Goal: Task Accomplishment & Management: Complete application form

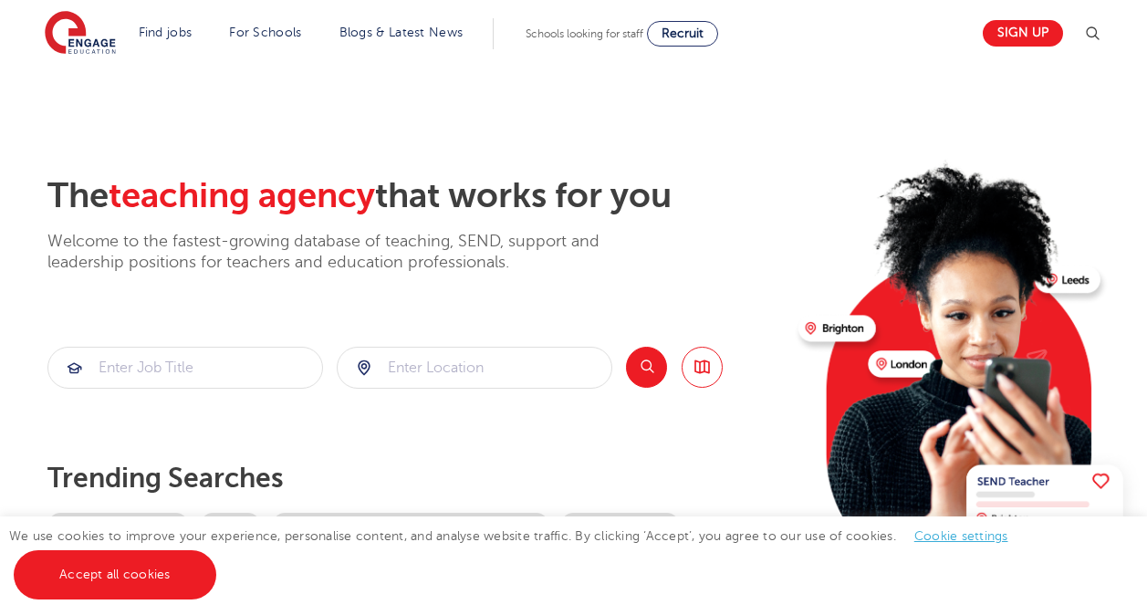
click at [1054, 52] on div "Find jobs All vacancies We have one of the UK's largest database. and with hund…" at bounding box center [574, 33] width 1058 height 67
click at [1039, 28] on link "Sign up" at bounding box center [1022, 33] width 80 height 26
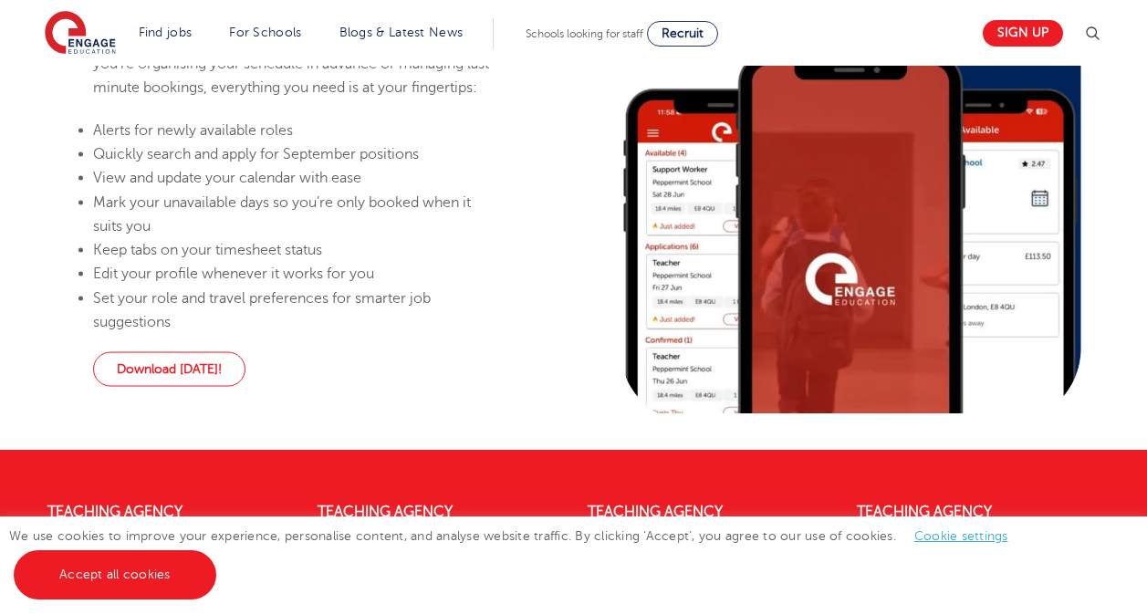
scroll to position [1784, 0]
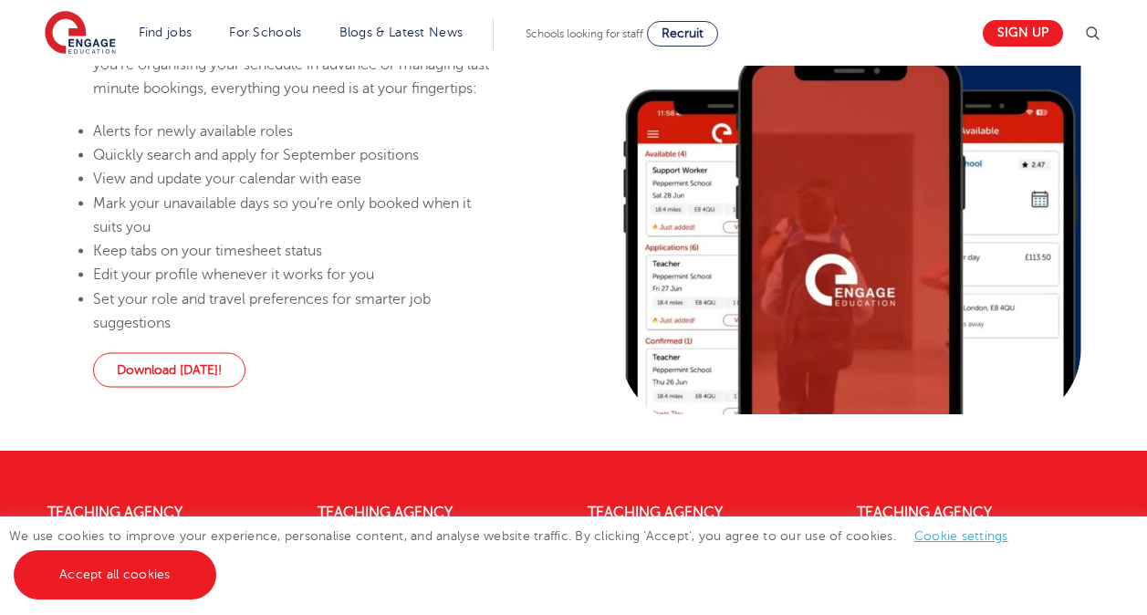
click at [529, 420] on div "Stay in charge of your journey with the EngageNow app Created specifically for …" at bounding box center [573, 204] width 1147 height 493
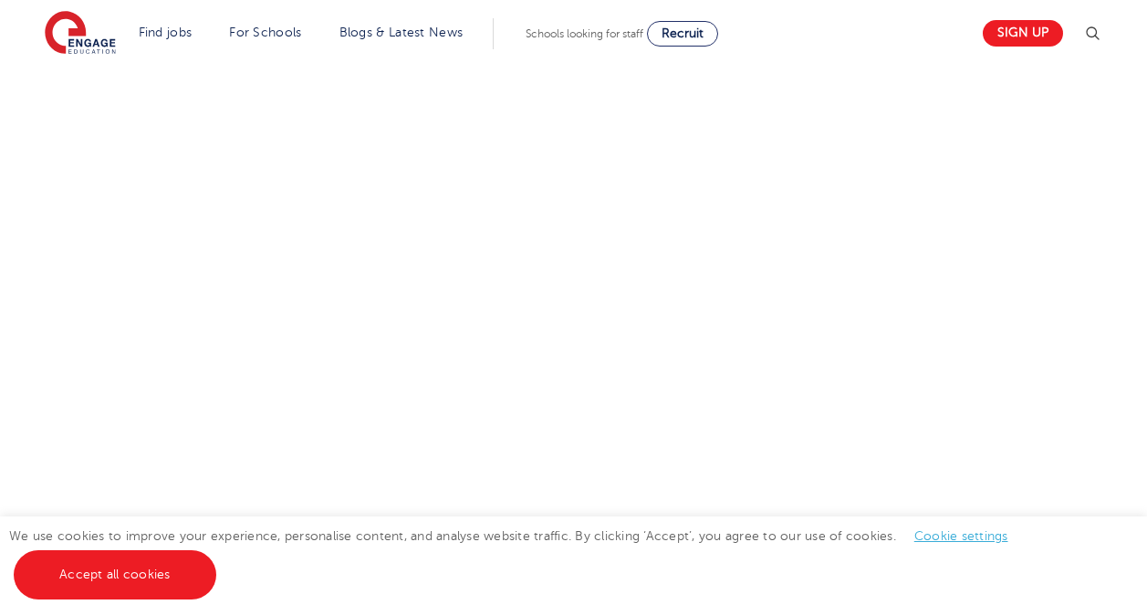
scroll to position [1011, 0]
